Goal: Information Seeking & Learning: Check status

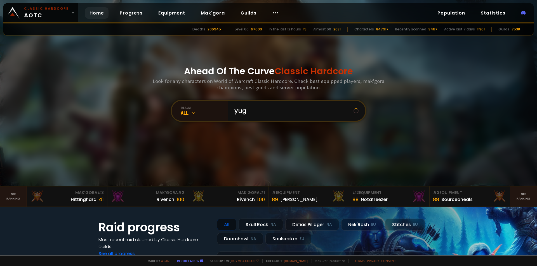
type input "yuga"
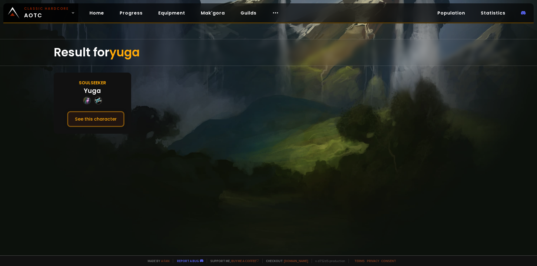
click at [100, 121] on button "See this character" at bounding box center [95, 119] width 57 height 16
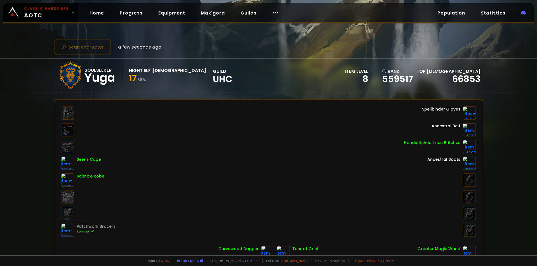
click at [93, 70] on div "Soulseeker" at bounding box center [99, 70] width 31 height 7
drag, startPoint x: 96, startPoint y: 69, endPoint x: 83, endPoint y: 70, distance: 13.2
click at [83, 70] on div "Soulseeker Yuga Night Elf Priest 17 66 % guild UHC" at bounding box center [143, 75] width 175 height 28
drag, startPoint x: 117, startPoint y: 72, endPoint x: 80, endPoint y: 74, distance: 36.9
click at [79, 71] on div "Soulseeker Yuga Night Elf Priest 17 66 % guild UHC" at bounding box center [143, 75] width 175 height 28
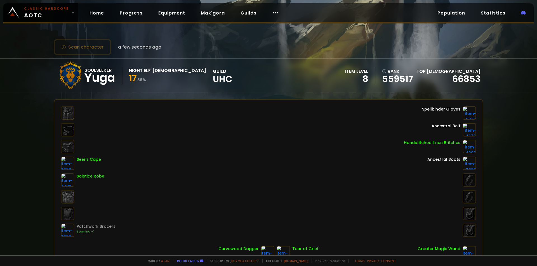
click at [137, 115] on div "Seer's Cape Solstice Robe Patchwork Bracers Stamina +1 Spellbinder Gloves Ances…" at bounding box center [268, 171] width 415 height 131
